Goal: Information Seeking & Learning: Learn about a topic

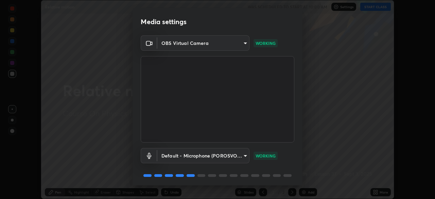
scroll to position [24, 0]
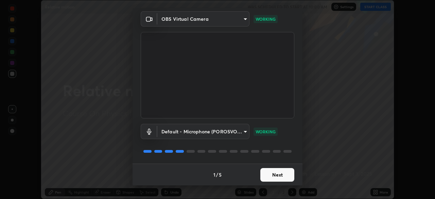
click at [272, 175] on button "Next" at bounding box center [278, 175] width 34 height 14
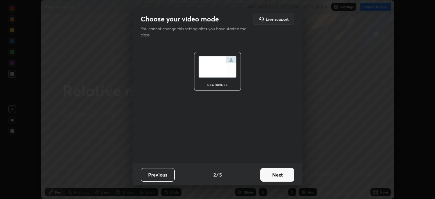
scroll to position [0, 0]
click at [282, 176] on button "Next" at bounding box center [278, 175] width 34 height 14
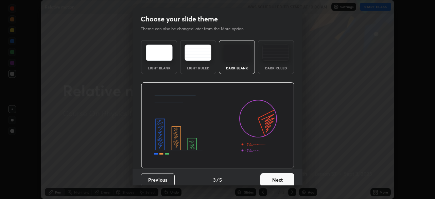
click at [279, 177] on button "Next" at bounding box center [278, 180] width 34 height 14
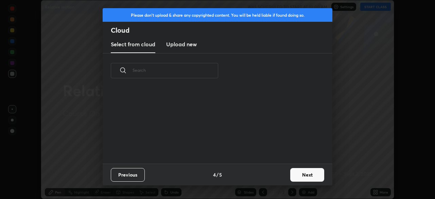
click at [304, 174] on button "Next" at bounding box center [307, 175] width 34 height 14
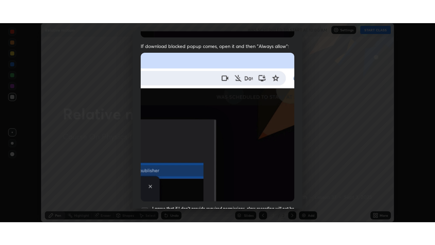
scroll to position [163, 0]
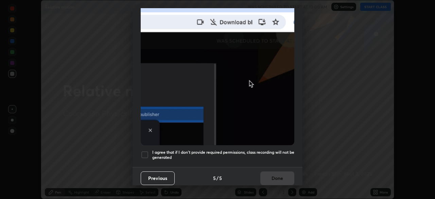
click at [248, 150] on h5 "I agree that if I don't provide required permissions, class recording will not …" at bounding box center [223, 155] width 142 height 11
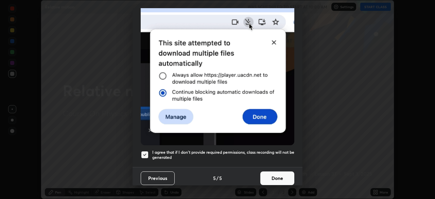
click at [270, 173] on button "Done" at bounding box center [278, 178] width 34 height 14
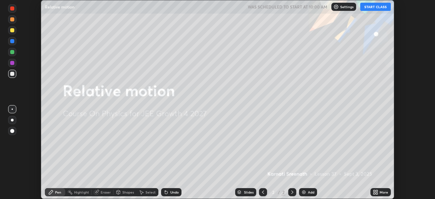
click at [372, 7] on button "START CLASS" at bounding box center [376, 7] width 31 height 8
click at [380, 192] on div "More" at bounding box center [384, 191] width 9 height 3
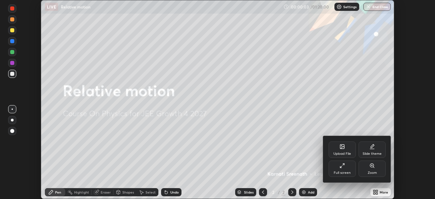
click at [348, 171] on div "Full screen" at bounding box center [342, 172] width 17 height 3
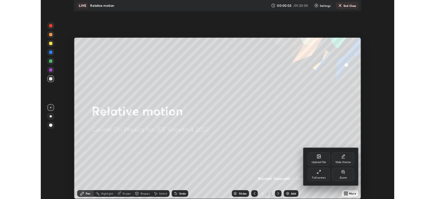
scroll to position [245, 435]
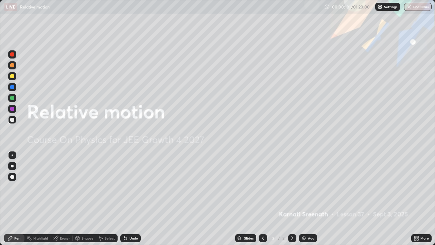
click at [418, 199] on icon at bounding box center [418, 239] width 2 height 2
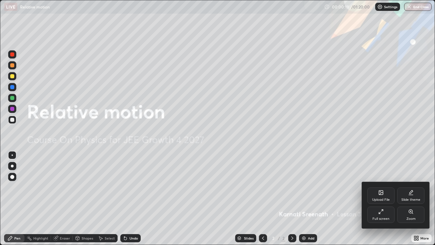
click at [379, 199] on div "Full screen" at bounding box center [381, 214] width 27 height 16
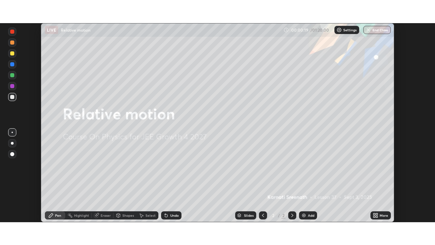
scroll to position [33816, 33579]
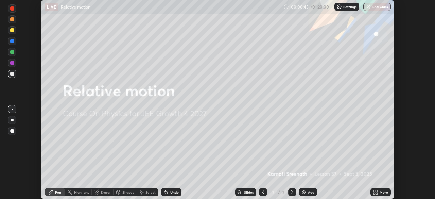
click at [376, 191] on icon at bounding box center [375, 191] width 5 height 5
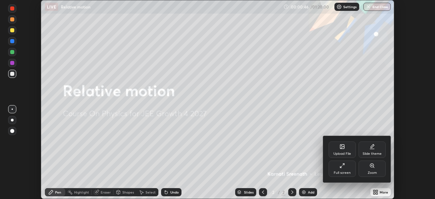
click at [343, 168] on div "Full screen" at bounding box center [342, 169] width 27 height 16
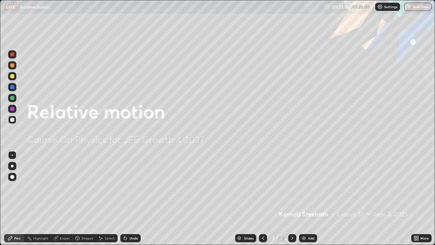
click at [308, 199] on div "Add" at bounding box center [311, 237] width 6 height 3
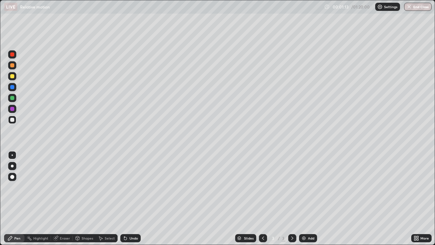
click at [14, 78] on div at bounding box center [12, 76] width 4 height 4
click at [13, 120] on div at bounding box center [12, 120] width 4 height 4
click at [421, 199] on div "More" at bounding box center [425, 237] width 9 height 3
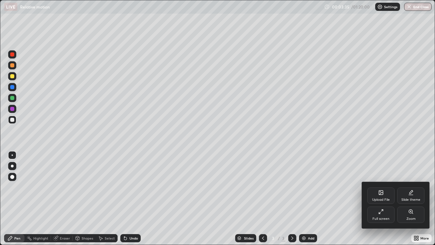
click at [379, 199] on div "Full screen" at bounding box center [381, 214] width 27 height 16
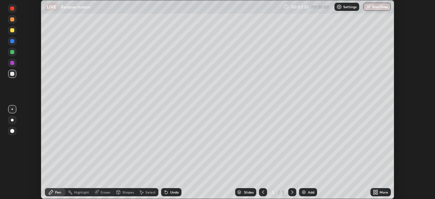
scroll to position [33816, 33579]
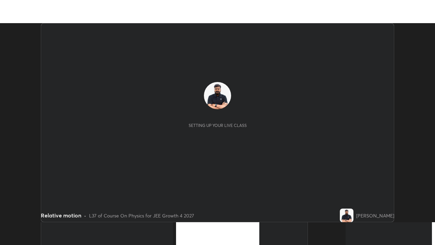
scroll to position [199, 435]
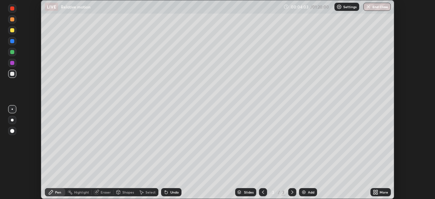
click at [380, 191] on div "More" at bounding box center [384, 191] width 9 height 3
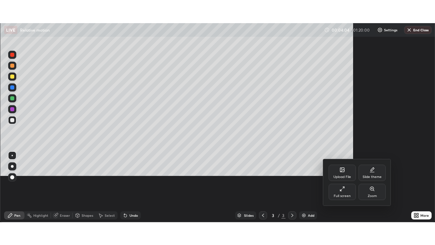
scroll to position [245, 435]
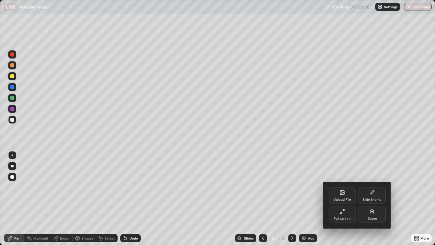
click at [342, 146] on div at bounding box center [217, 122] width 435 height 245
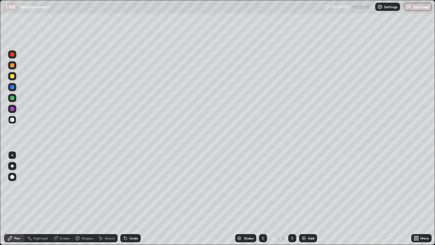
click at [14, 98] on div at bounding box center [12, 98] width 4 height 4
click at [309, 199] on div "Add" at bounding box center [311, 237] width 6 height 3
click at [13, 87] on div at bounding box center [12, 87] width 4 height 4
click at [12, 98] on div at bounding box center [12, 98] width 4 height 4
click at [11, 98] on div at bounding box center [12, 98] width 4 height 4
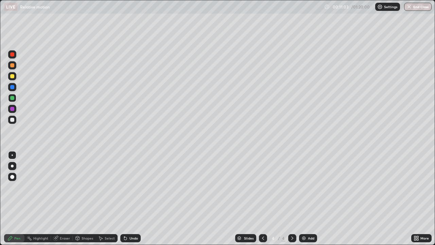
click at [13, 109] on div at bounding box center [12, 109] width 4 height 4
click at [15, 77] on div at bounding box center [12, 76] width 8 height 8
click at [12, 110] on div at bounding box center [12, 109] width 4 height 4
click at [12, 87] on div at bounding box center [12, 87] width 4 height 4
click at [314, 199] on div "Add" at bounding box center [311, 237] width 6 height 3
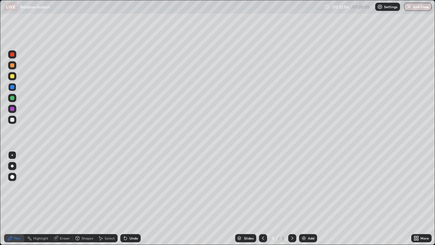
click at [13, 76] on div at bounding box center [12, 76] width 4 height 4
click at [15, 99] on div at bounding box center [12, 98] width 8 height 8
click at [15, 77] on div at bounding box center [12, 76] width 8 height 8
click at [309, 199] on div "Add" at bounding box center [311, 237] width 6 height 3
click at [13, 87] on div at bounding box center [12, 87] width 4 height 4
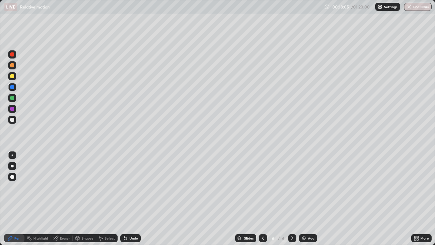
click at [12, 86] on div at bounding box center [12, 87] width 4 height 4
click at [12, 121] on div at bounding box center [12, 120] width 4 height 4
click at [13, 76] on div at bounding box center [12, 76] width 4 height 4
click at [13, 99] on div at bounding box center [12, 98] width 4 height 4
click at [12, 119] on div at bounding box center [12, 120] width 4 height 4
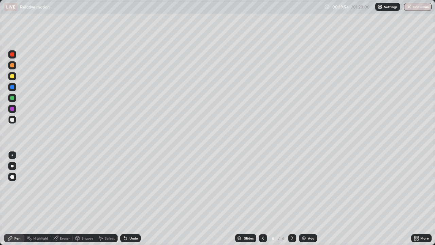
click at [16, 67] on div at bounding box center [12, 65] width 8 height 8
click at [12, 97] on div at bounding box center [12, 98] width 4 height 4
click at [11, 77] on div at bounding box center [12, 76] width 4 height 4
click at [133, 199] on div "Undo" at bounding box center [134, 237] width 9 height 3
click at [12, 119] on div at bounding box center [12, 120] width 4 height 4
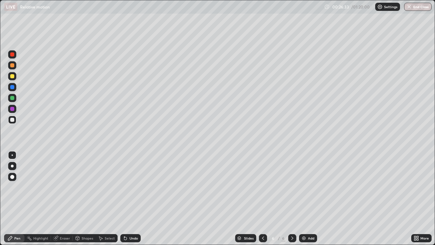
click at [12, 65] on div at bounding box center [12, 65] width 4 height 4
click at [310, 199] on div "Add" at bounding box center [311, 237] width 6 height 3
click at [13, 120] on div at bounding box center [12, 120] width 4 height 4
click at [305, 199] on img at bounding box center [303, 237] width 5 height 5
click at [13, 75] on div at bounding box center [12, 76] width 4 height 4
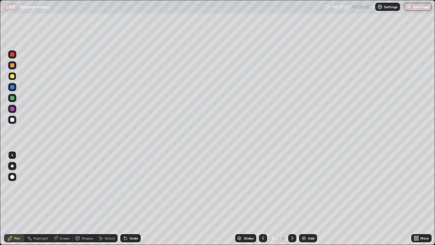
click at [11, 120] on div at bounding box center [12, 120] width 4 height 4
click at [10, 86] on div at bounding box center [12, 87] width 8 height 8
click at [130, 199] on div "Undo" at bounding box center [134, 237] width 9 height 3
click at [131, 199] on div "Undo" at bounding box center [134, 237] width 9 height 3
click at [132, 199] on div "Undo" at bounding box center [130, 238] width 20 height 8
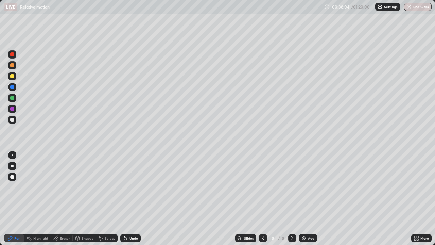
click at [134, 199] on div "Undo" at bounding box center [130, 238] width 20 height 8
click at [134, 199] on div "Undo" at bounding box center [134, 237] width 9 height 3
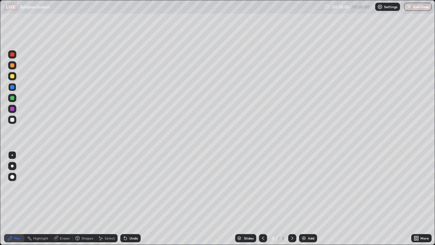
click at [133, 199] on div "Undo" at bounding box center [134, 237] width 9 height 3
click at [132, 199] on div "Undo" at bounding box center [134, 237] width 9 height 3
click at [133, 199] on div "Undo" at bounding box center [134, 237] width 9 height 3
click at [131, 199] on div "Undo" at bounding box center [134, 237] width 9 height 3
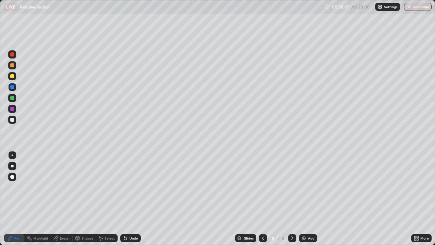
click at [130, 199] on div "Undo" at bounding box center [130, 238] width 20 height 8
click at [17, 124] on div at bounding box center [12, 119] width 11 height 11
click at [10, 120] on div at bounding box center [12, 120] width 8 height 8
click at [11, 100] on div at bounding box center [12, 98] width 8 height 8
click at [14, 76] on div at bounding box center [12, 76] width 4 height 4
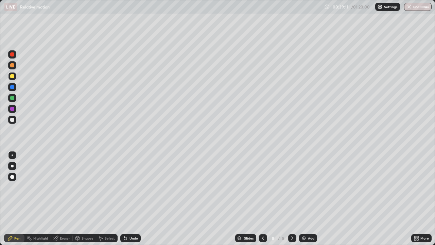
click at [13, 88] on div at bounding box center [12, 87] width 4 height 4
click at [13, 98] on div at bounding box center [12, 98] width 4 height 4
click at [9, 120] on div at bounding box center [12, 120] width 8 height 8
click at [12, 86] on div at bounding box center [12, 87] width 4 height 4
click at [64, 199] on div "Eraser" at bounding box center [65, 237] width 10 height 3
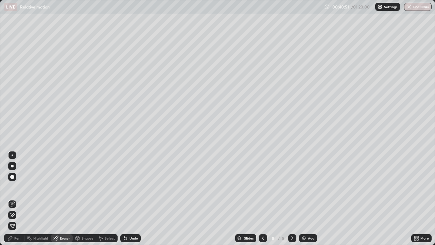
click at [20, 199] on div "Pen" at bounding box center [14, 238] width 20 height 8
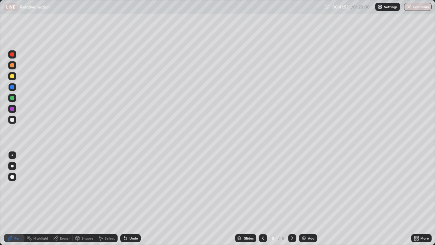
click at [15, 122] on div at bounding box center [12, 120] width 8 height 8
click at [65, 199] on div "Eraser" at bounding box center [65, 237] width 10 height 3
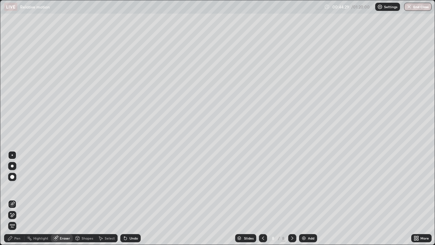
click at [17, 199] on div "Pen" at bounding box center [14, 238] width 20 height 8
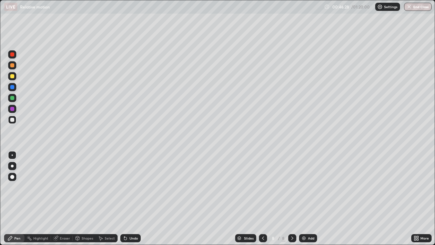
click at [311, 199] on div "Add" at bounding box center [311, 237] width 6 height 3
click at [13, 66] on div at bounding box center [12, 65] width 4 height 4
click at [260, 199] on div at bounding box center [263, 238] width 8 height 8
click at [12, 97] on div at bounding box center [12, 98] width 4 height 4
click at [306, 199] on img at bounding box center [303, 237] width 5 height 5
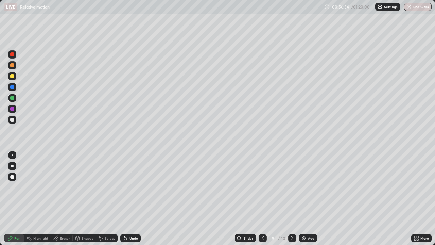
click at [12, 121] on div at bounding box center [12, 120] width 4 height 4
click at [13, 120] on div at bounding box center [12, 120] width 4 height 4
click at [13, 97] on div at bounding box center [12, 98] width 4 height 4
click at [132, 199] on div "Undo" at bounding box center [134, 237] width 9 height 3
click at [137, 199] on div "Undo" at bounding box center [134, 237] width 9 height 3
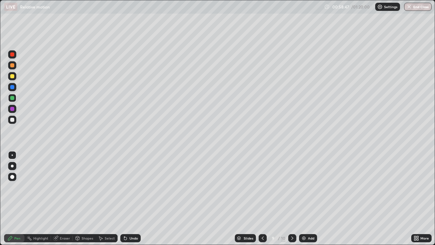
click at [67, 199] on div "Eraser" at bounding box center [65, 237] width 10 height 3
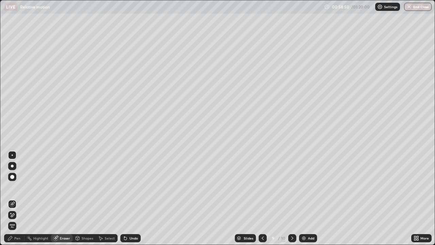
click at [18, 199] on div "Pen" at bounding box center [14, 238] width 20 height 8
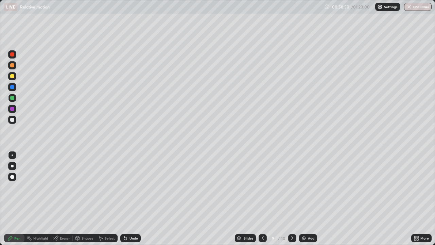
click at [11, 117] on div at bounding box center [12, 120] width 8 height 8
click at [292, 199] on icon at bounding box center [292, 237] width 5 height 5
click at [132, 199] on div "Undo" at bounding box center [130, 238] width 20 height 8
click at [132, 199] on div "Undo" at bounding box center [134, 237] width 9 height 3
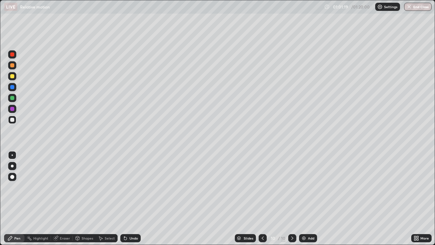
click at [131, 199] on div "Undo" at bounding box center [134, 237] width 9 height 3
click at [136, 199] on div "Undo" at bounding box center [130, 238] width 20 height 8
click at [67, 199] on div "Eraser" at bounding box center [65, 237] width 10 height 3
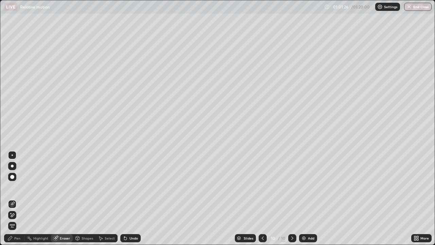
click at [84, 199] on div "Shapes" at bounding box center [88, 237] width 12 height 3
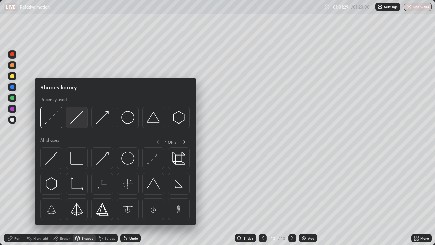
click at [81, 119] on img at bounding box center [76, 117] width 13 height 13
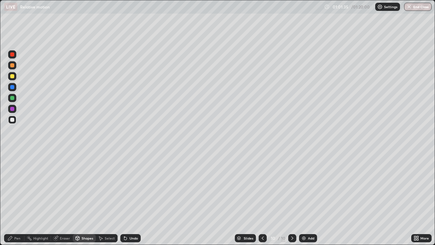
click at [13, 98] on div at bounding box center [12, 98] width 4 height 4
click at [61, 199] on div "Eraser" at bounding box center [65, 237] width 10 height 3
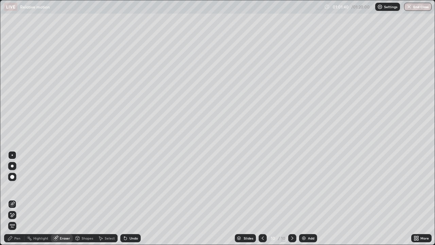
click at [14, 199] on div "Pen" at bounding box center [14, 238] width 20 height 8
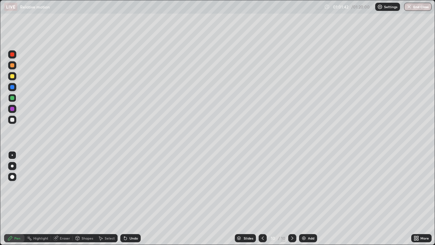
click at [80, 199] on div "Shapes" at bounding box center [84, 238] width 23 height 8
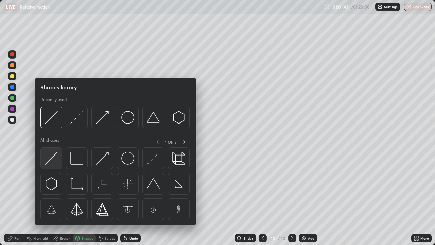
click at [60, 156] on div at bounding box center [51, 158] width 22 height 22
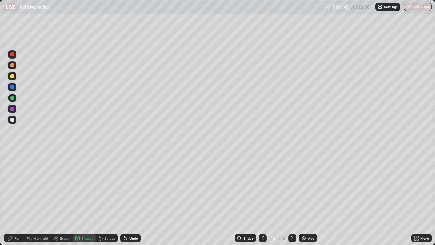
click at [129, 199] on div "Undo" at bounding box center [130, 238] width 20 height 8
click at [14, 119] on div at bounding box center [12, 120] width 4 height 4
click at [16, 199] on div "Pen" at bounding box center [17, 237] width 6 height 3
click at [12, 99] on div at bounding box center [12, 98] width 4 height 4
click at [13, 68] on div at bounding box center [12, 65] width 8 height 8
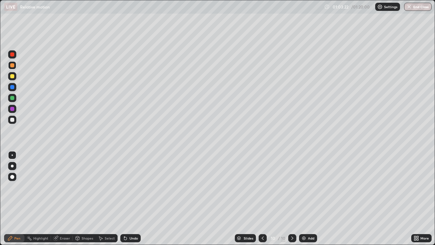
click at [80, 199] on div "Shapes" at bounding box center [84, 238] width 23 height 8
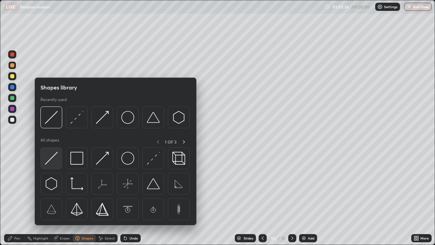
click at [55, 157] on img at bounding box center [51, 158] width 13 height 13
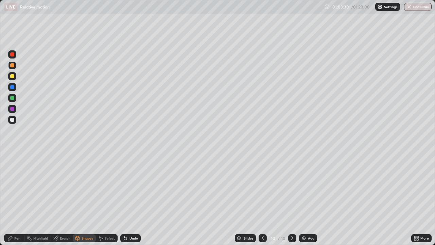
click at [16, 199] on div "Pen" at bounding box center [17, 237] width 6 height 3
click at [13, 109] on div at bounding box center [12, 109] width 4 height 4
click at [131, 199] on div "Undo" at bounding box center [134, 237] width 9 height 3
click at [130, 199] on div "Undo" at bounding box center [134, 237] width 9 height 3
click at [124, 199] on icon at bounding box center [125, 238] width 3 height 3
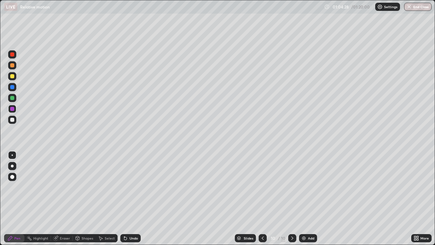
click at [12, 122] on div at bounding box center [12, 120] width 8 height 8
click at [62, 199] on div "Eraser" at bounding box center [62, 238] width 22 height 8
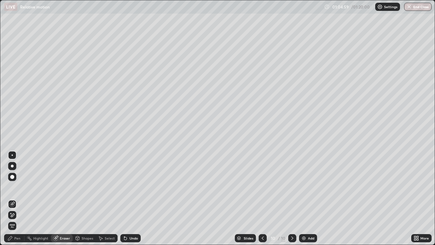
click at [102, 199] on icon at bounding box center [101, 238] width 4 height 4
click at [66, 199] on div "Eraser" at bounding box center [65, 237] width 10 height 3
click at [63, 199] on div "Eraser" at bounding box center [65, 237] width 10 height 3
click at [137, 199] on div "Undo" at bounding box center [130, 238] width 20 height 8
click at [13, 199] on div "Pen" at bounding box center [14, 238] width 20 height 8
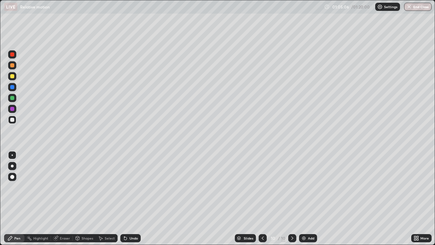
click at [62, 199] on div "Eraser" at bounding box center [65, 237] width 10 height 3
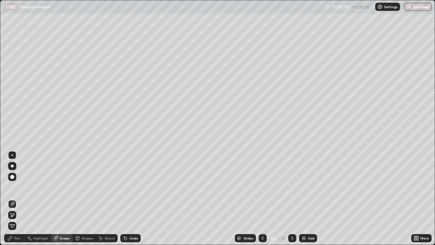
click at [17, 199] on div "Pen" at bounding box center [14, 238] width 20 height 8
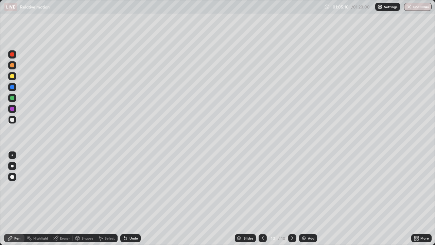
click at [13, 119] on div at bounding box center [12, 120] width 4 height 4
click at [14, 67] on div at bounding box center [12, 65] width 8 height 8
click at [12, 118] on div at bounding box center [12, 120] width 4 height 4
click at [82, 199] on div "Shapes" at bounding box center [88, 237] width 12 height 3
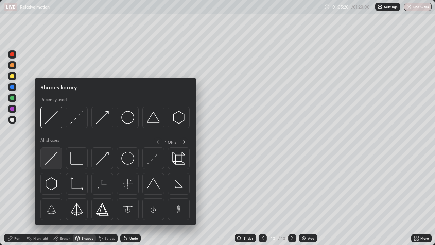
click at [55, 155] on img at bounding box center [51, 158] width 13 height 13
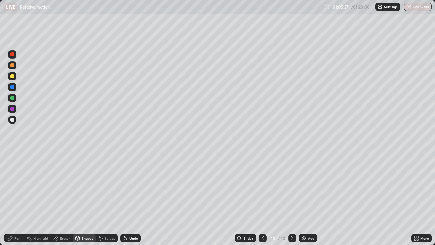
click at [131, 199] on div "Undo" at bounding box center [134, 237] width 9 height 3
click at [12, 199] on icon at bounding box center [9, 237] width 5 height 5
click at [13, 107] on div at bounding box center [12, 109] width 4 height 4
click at [12, 120] on div at bounding box center [12, 120] width 4 height 4
click at [127, 199] on div "Undo" at bounding box center [130, 238] width 20 height 8
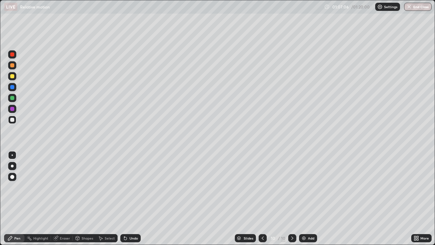
click at [127, 199] on icon at bounding box center [125, 237] width 5 height 5
click at [128, 199] on div "Undo" at bounding box center [130, 238] width 20 height 8
click at [130, 199] on div "Undo" at bounding box center [134, 237] width 9 height 3
click at [311, 199] on div "Add" at bounding box center [311, 237] width 6 height 3
click at [14, 119] on div at bounding box center [12, 120] width 4 height 4
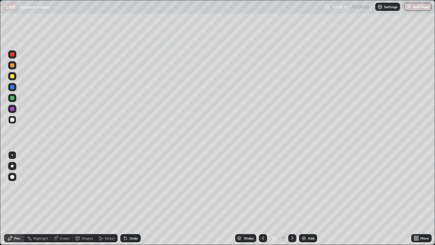
click at [15, 97] on div at bounding box center [12, 98] width 8 height 8
click at [13, 108] on div at bounding box center [12, 109] width 4 height 4
click at [14, 75] on div at bounding box center [12, 76] width 4 height 4
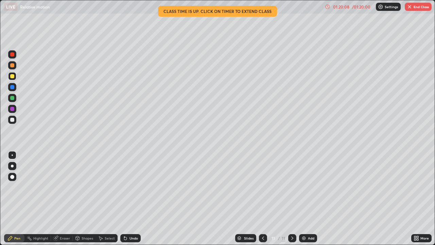
click at [419, 7] on button "End Class" at bounding box center [418, 7] width 27 height 8
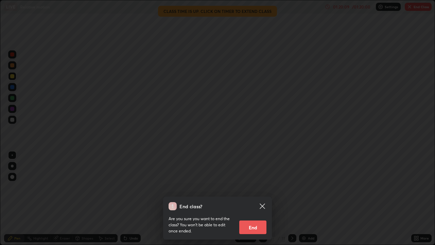
click at [261, 199] on button "End" at bounding box center [252, 227] width 27 height 14
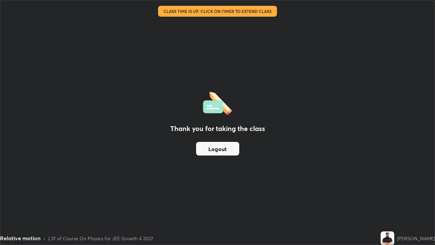
click at [228, 145] on button "Logout" at bounding box center [217, 149] width 43 height 14
